Goal: Task Accomplishment & Management: Manage account settings

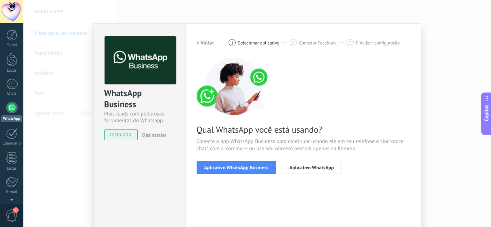
scroll to position [11, 0]
click at [57, 81] on div "WhatsApp Business Mais leads com poderosas ferramentas do Whatsapp instalado De…" at bounding box center [256, 113] width 467 height 227
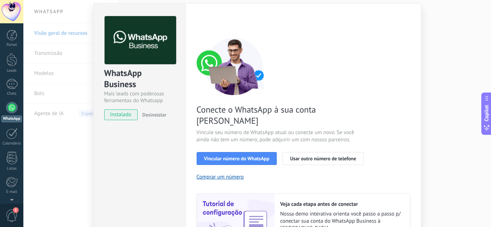
scroll to position [36, 0]
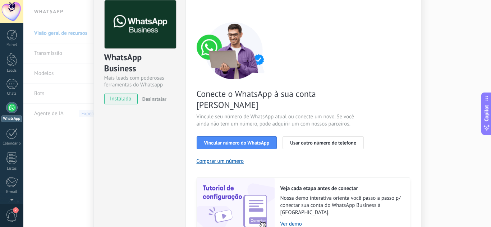
click at [85, 139] on div "WhatsApp Business Mais leads com poderosas ferramentas do Whatsapp instalado De…" at bounding box center [256, 113] width 467 height 227
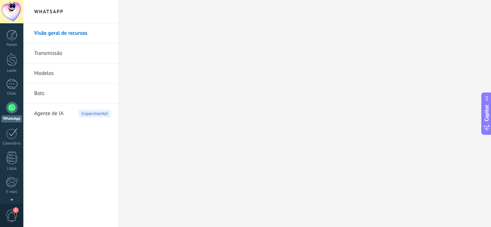
scroll to position [0, 0]
click at [10, 106] on div at bounding box center [11, 107] width 11 height 11
click at [4, 112] on link "WhatsApp" at bounding box center [11, 112] width 23 height 20
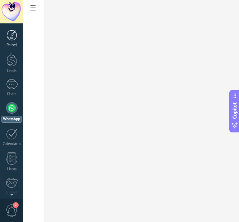
drag, startPoint x: 13, startPoint y: 28, endPoint x: 13, endPoint y: 32, distance: 4.3
click at [13, 28] on div "Painel Leads 1 Chats WhatsApp Clientes" at bounding box center [23, 110] width 47 height 175
click at [13, 34] on div at bounding box center [11, 35] width 11 height 11
click at [14, 116] on div "WhatsApp" at bounding box center [11, 119] width 20 height 7
click at [11, 62] on div at bounding box center [11, 59] width 11 height 13
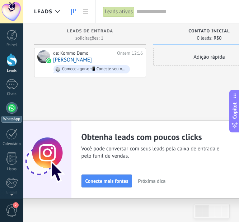
click at [12, 111] on div at bounding box center [11, 107] width 11 height 11
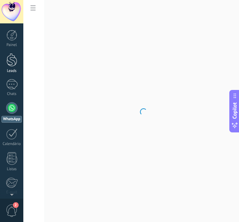
click at [15, 62] on div at bounding box center [11, 59] width 11 height 13
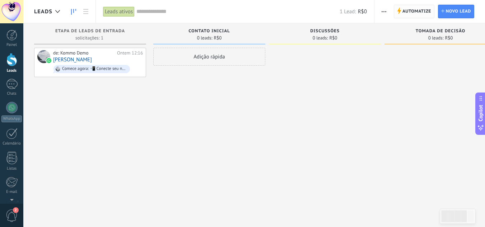
click at [239, 14] on span "Automatize" at bounding box center [417, 11] width 29 height 13
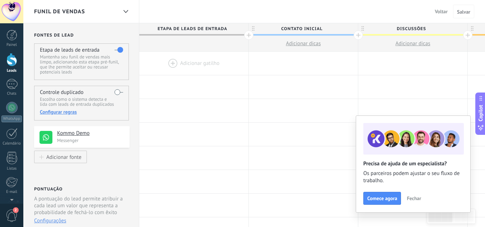
click at [120, 93] on label at bounding box center [119, 92] width 9 height 11
click at [74, 160] on div "Adicionar fonte" at bounding box center [63, 157] width 35 height 6
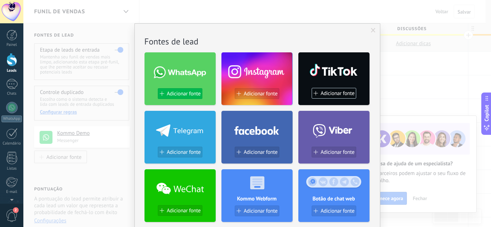
click at [189, 95] on span "Adicionar fonte" at bounding box center [184, 94] width 34 height 6
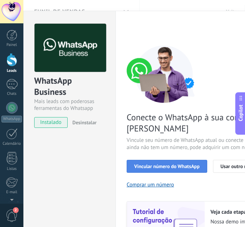
click at [160, 160] on button "Vincular número do WhatsApp" at bounding box center [166, 166] width 80 height 13
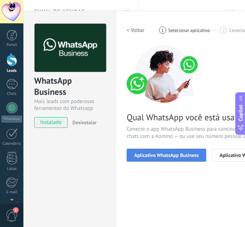
click at [165, 155] on span "Aplicativo WhatsApp Business" at bounding box center [166, 155] width 64 height 5
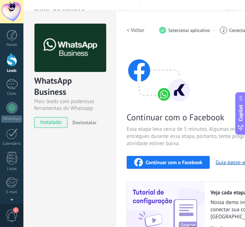
click at [163, 162] on span "Continuar com o Facebook" at bounding box center [173, 162] width 56 height 5
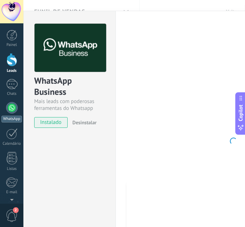
click at [13, 117] on div "WhatsApp" at bounding box center [11, 119] width 20 height 7
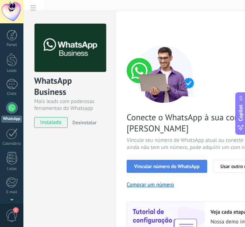
click at [162, 164] on span "Vincular número do WhatsApp" at bounding box center [166, 166] width 65 height 5
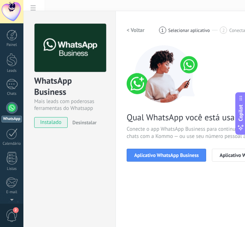
click at [162, 154] on span "Aplicativo WhatsApp Business" at bounding box center [166, 155] width 64 height 5
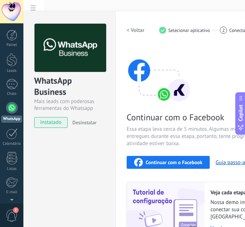
click at [166, 162] on span "Continuar com o Facebook" at bounding box center [173, 162] width 56 height 5
